Goal: Find specific page/section: Find specific page/section

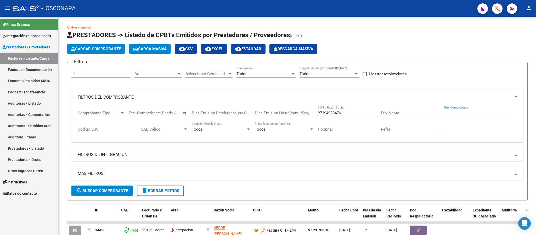
scroll to position [3, 0]
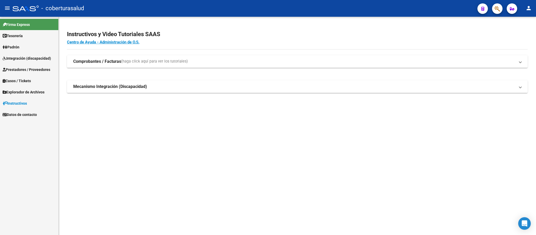
click at [21, 71] on span "Prestadores / Proveedores" at bounding box center [27, 70] width 48 height 6
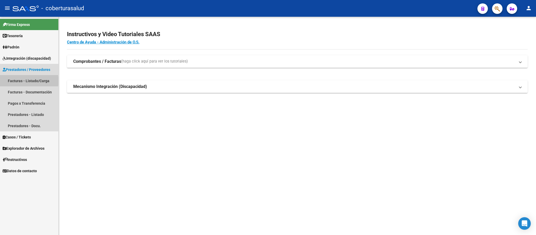
click at [26, 81] on link "Facturas - Listado/Carga" at bounding box center [29, 80] width 58 height 11
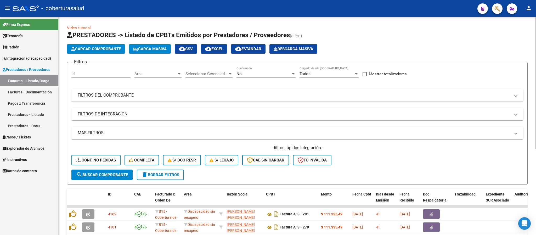
click at [262, 70] on div "No Confirmado" at bounding box center [265, 71] width 59 height 11
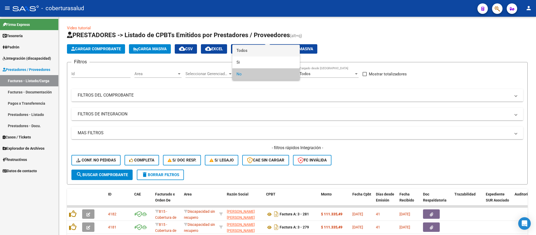
click at [262, 52] on span "Todos" at bounding box center [265, 51] width 59 height 12
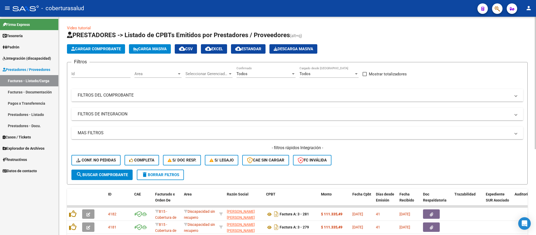
click at [250, 90] on mat-expansion-panel-header "FILTROS DEL COMPROBANTE" at bounding box center [296, 95] width 451 height 13
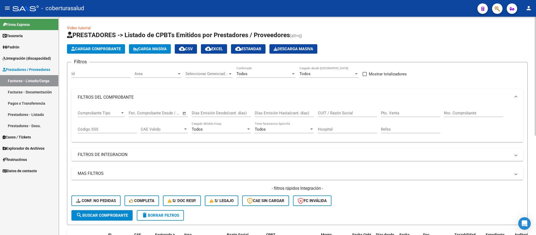
click at [355, 111] on input "CUIT / Razón Social" at bounding box center [347, 113] width 59 height 5
paste input "27364974103"
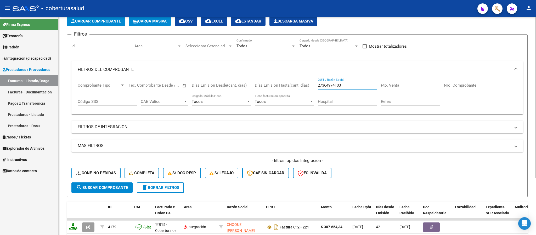
scroll to position [78, 0]
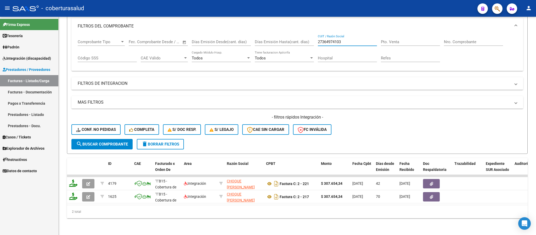
type input "27364974103"
